Goal: Navigation & Orientation: Find specific page/section

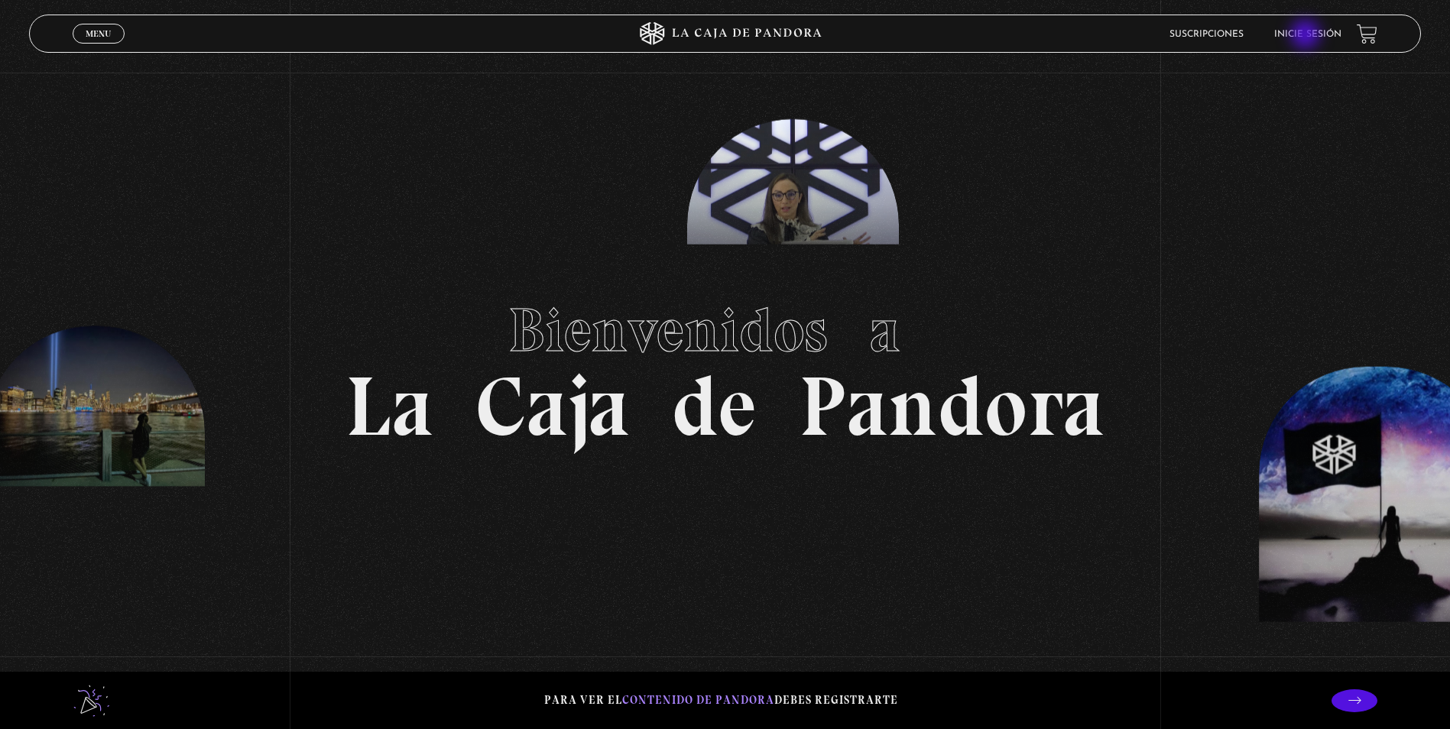
click at [1308, 36] on link "Inicie sesión" at bounding box center [1308, 34] width 67 height 9
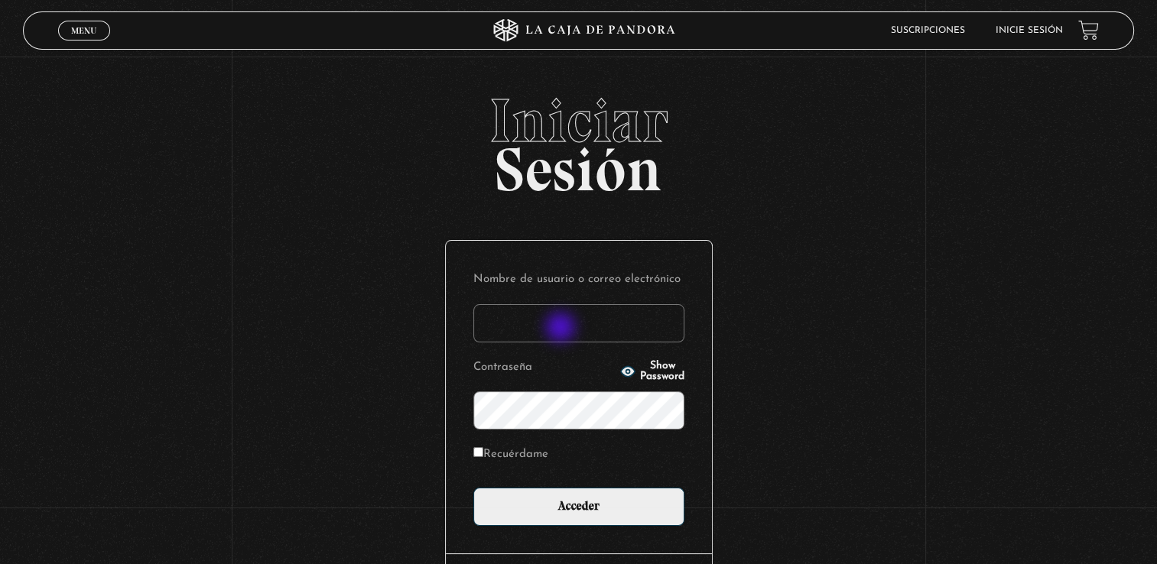
click at [562, 329] on input "Nombre de usuario o correo electrónico" at bounding box center [578, 323] width 211 height 38
type input "merijuzz@gmail.com"
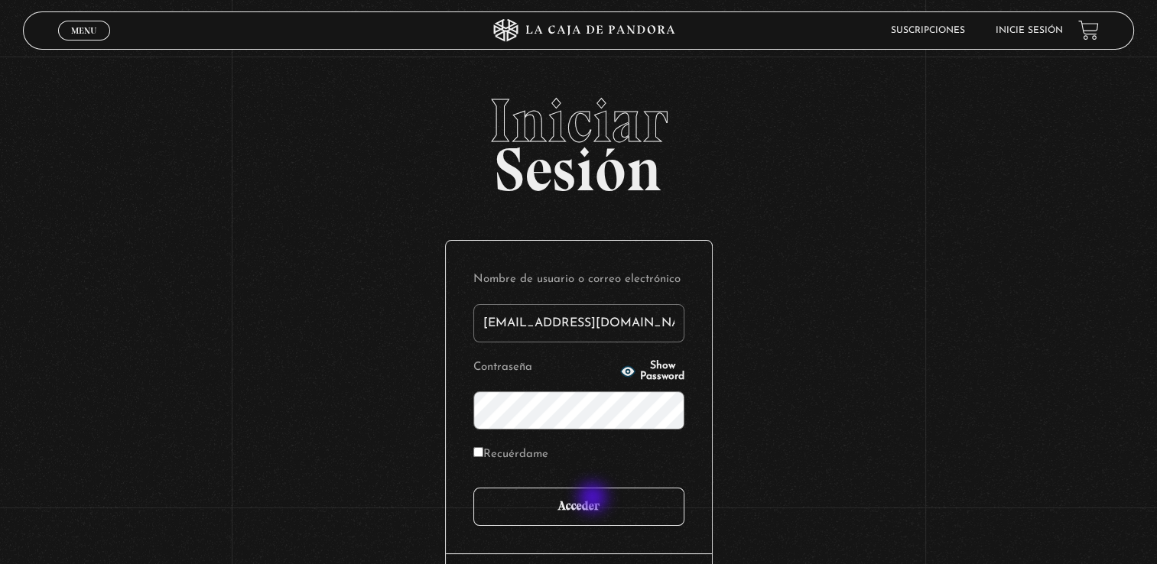
click at [593, 500] on input "Acceder" at bounding box center [578, 507] width 211 height 38
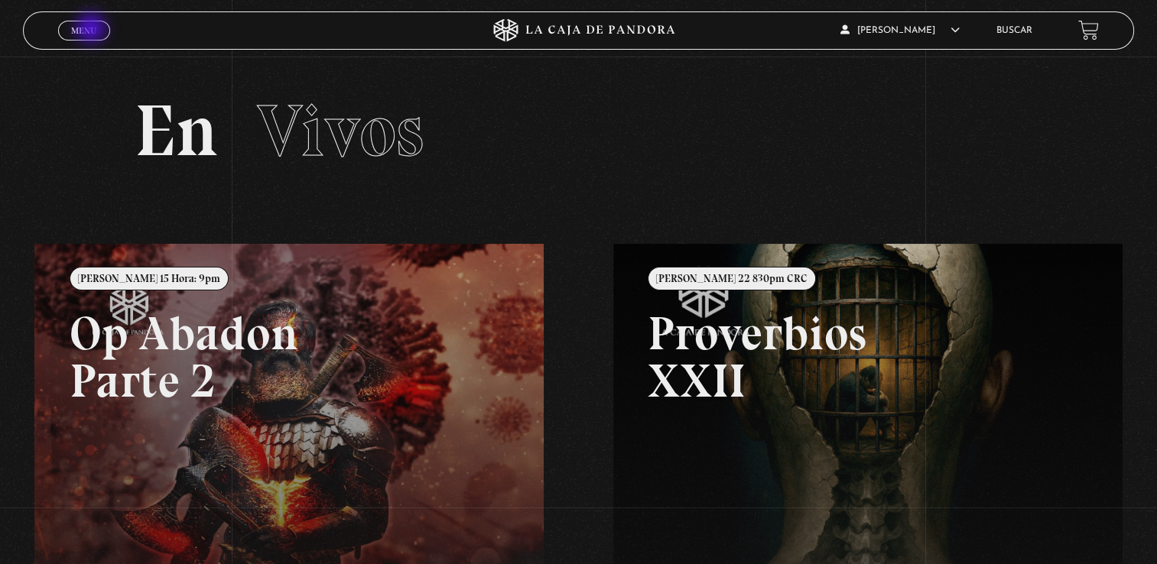
click at [93, 30] on span "Menu" at bounding box center [83, 30] width 25 height 9
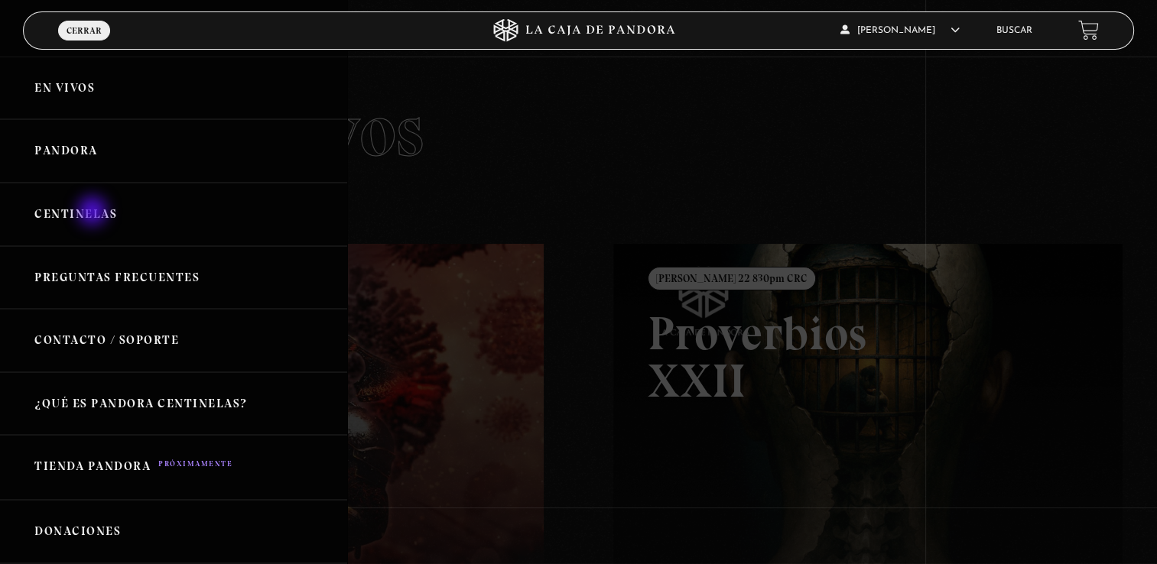
click at [94, 213] on link "Centinelas" at bounding box center [173, 214] width 347 height 63
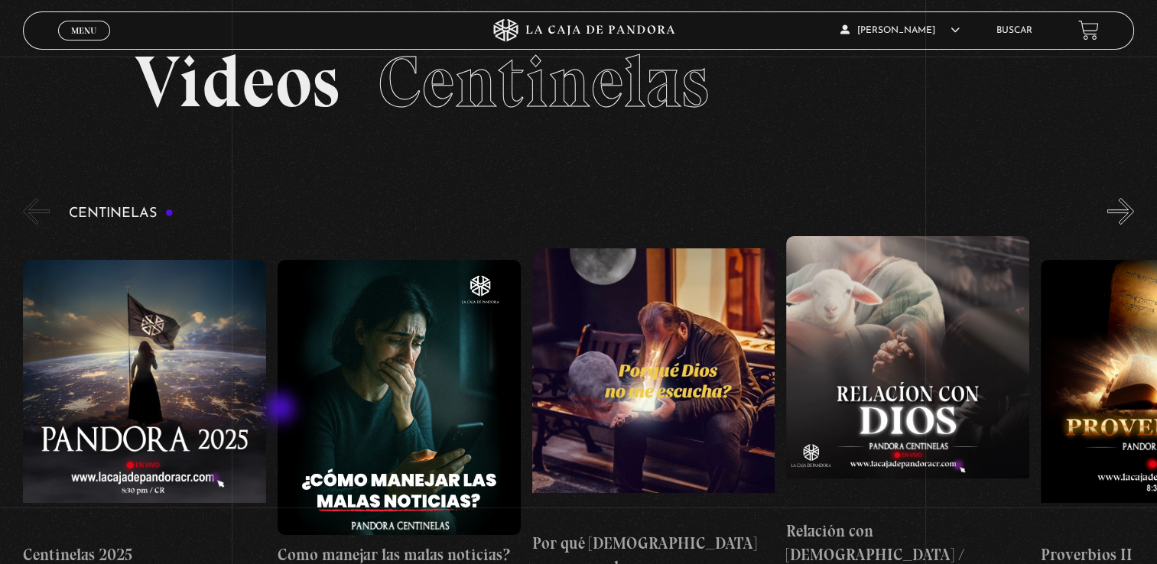
scroll to position [76, 0]
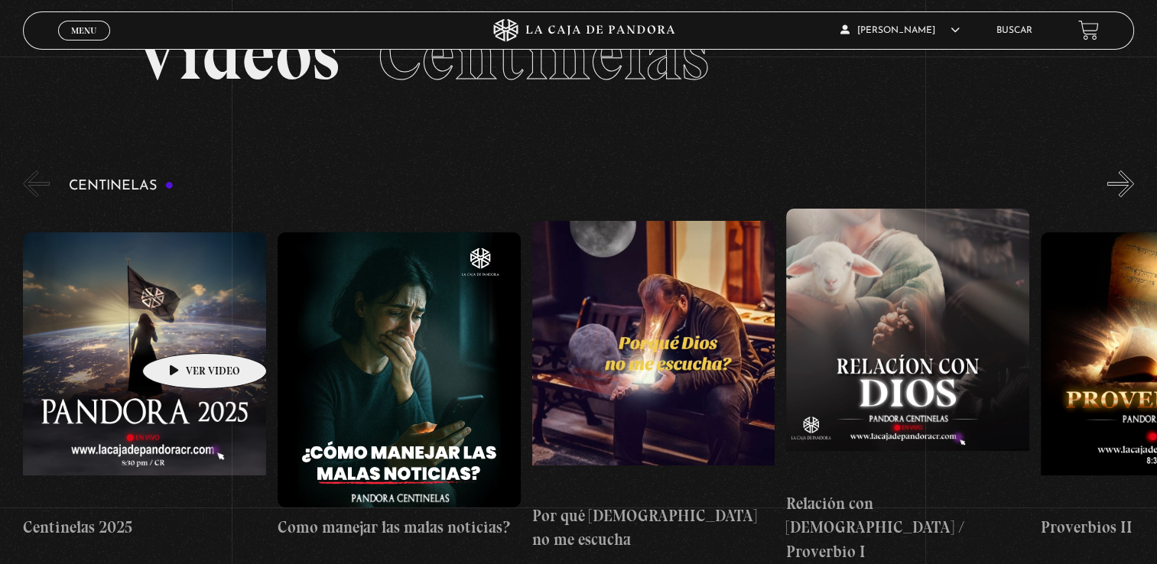
click at [180, 330] on figure at bounding box center [144, 369] width 243 height 275
